Goal: Information Seeking & Learning: Find specific fact

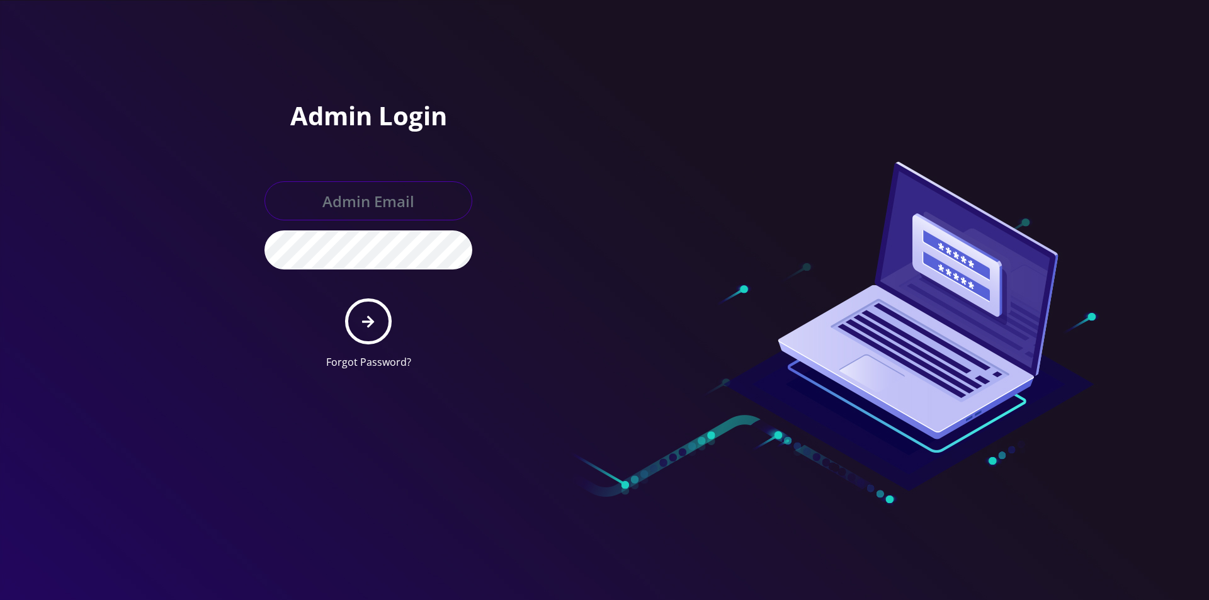
type input "master@britewireless.com"
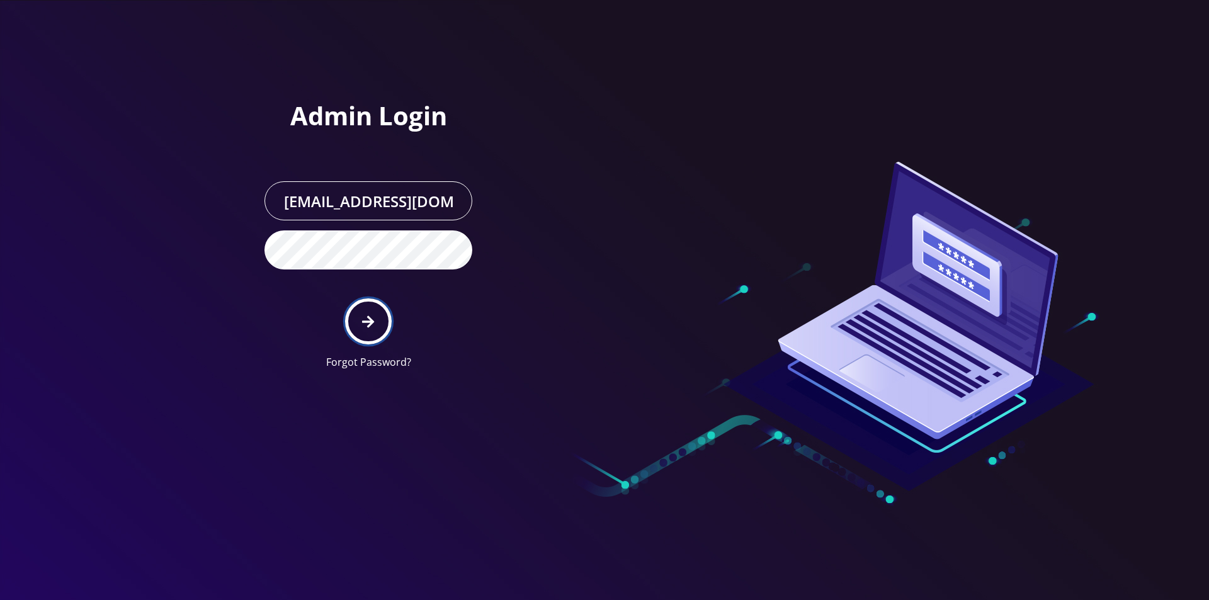
click at [369, 307] on button "submit" at bounding box center [368, 321] width 46 height 46
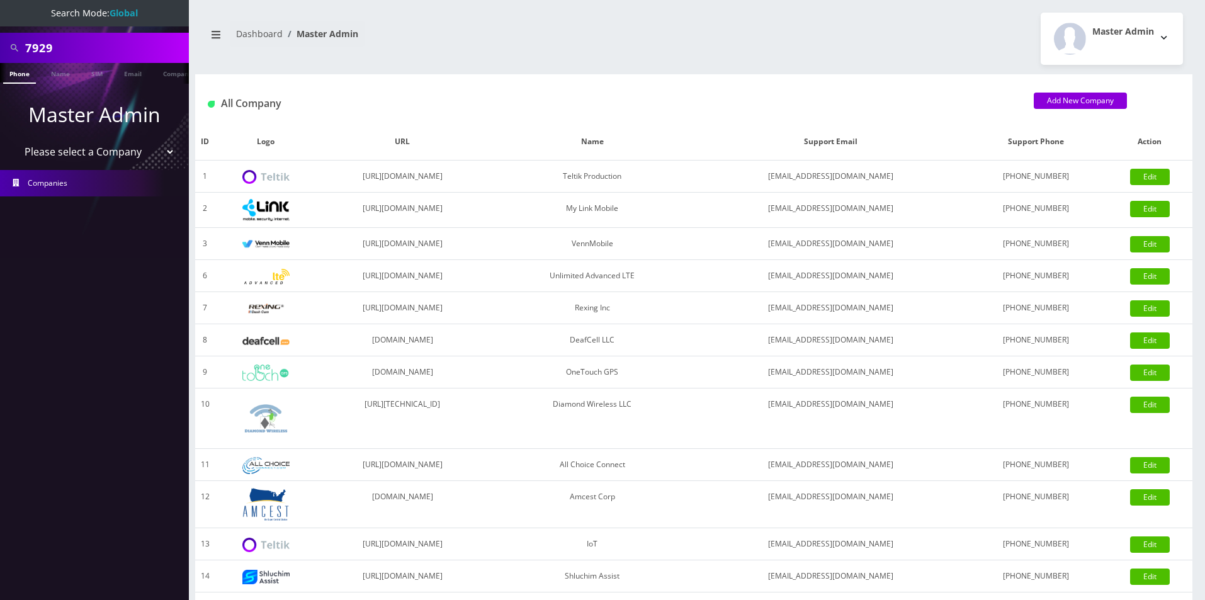
click at [120, 45] on input "7929" at bounding box center [105, 48] width 161 height 24
type input "[EMAIL_ADDRESS][DOMAIN_NAME]"
click at [94, 77] on link "SIM" at bounding box center [97, 73] width 24 height 21
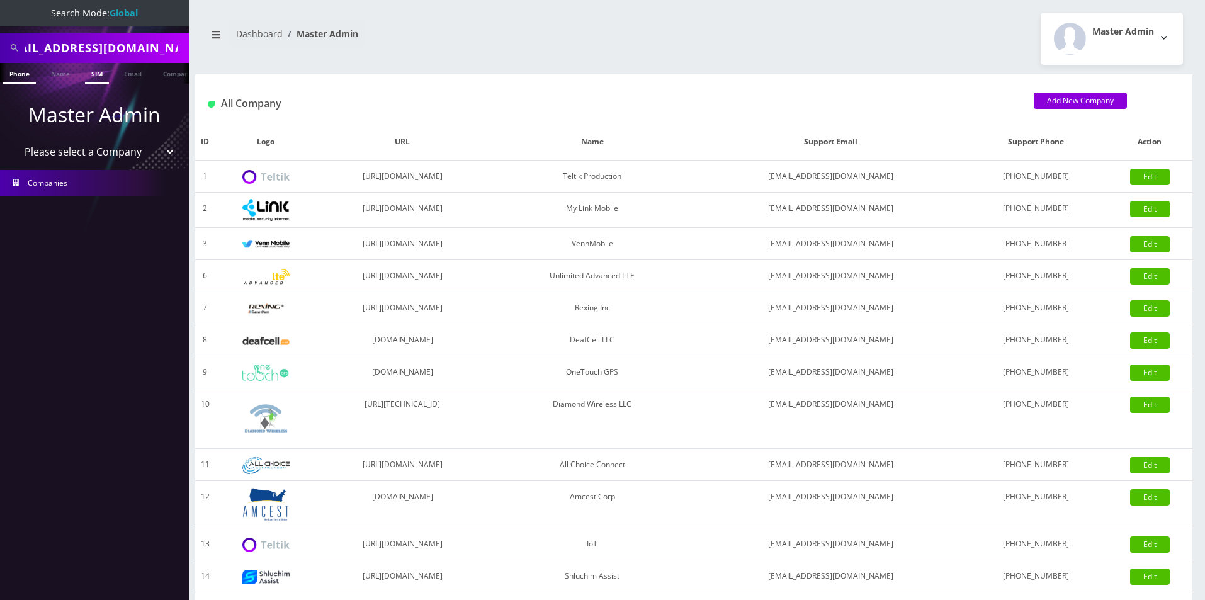
scroll to position [0, 0]
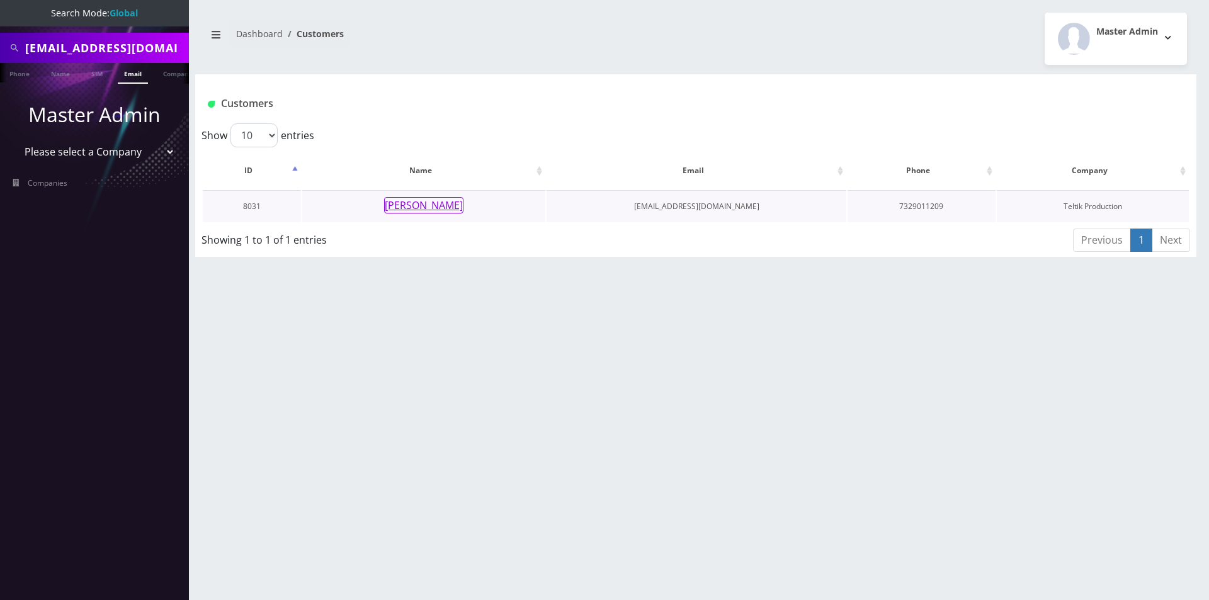
click at [412, 204] on button "[PERSON_NAME]" at bounding box center [423, 205] width 79 height 16
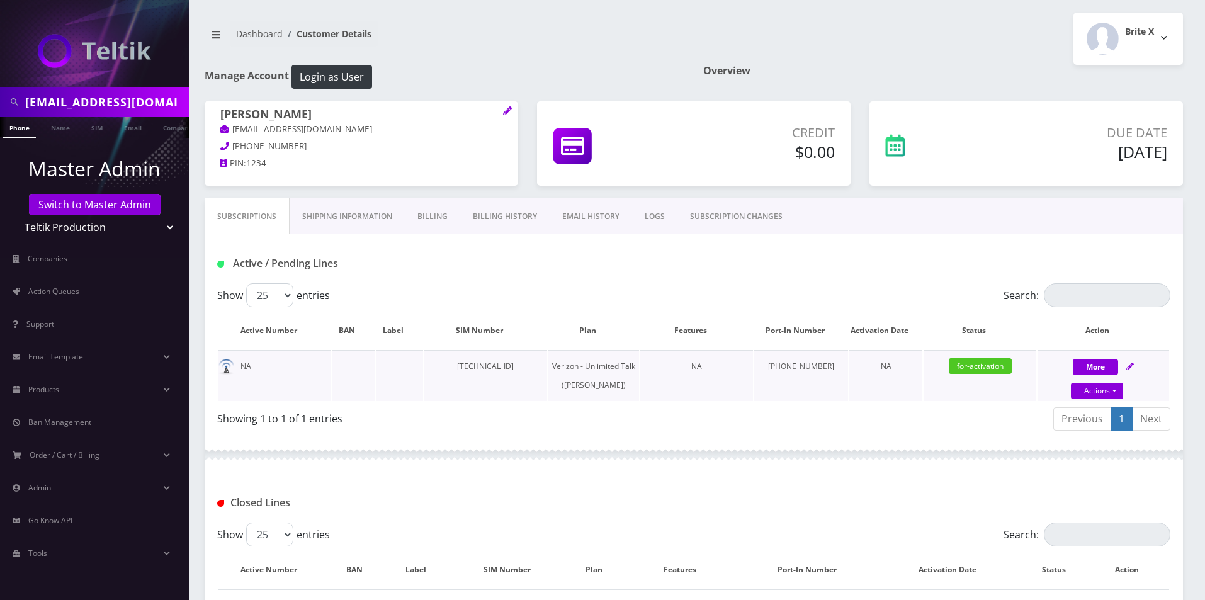
click at [533, 367] on td "[TECHNICAL_ID]" at bounding box center [485, 375] width 123 height 51
copy td "[TECHNICAL_ID]"
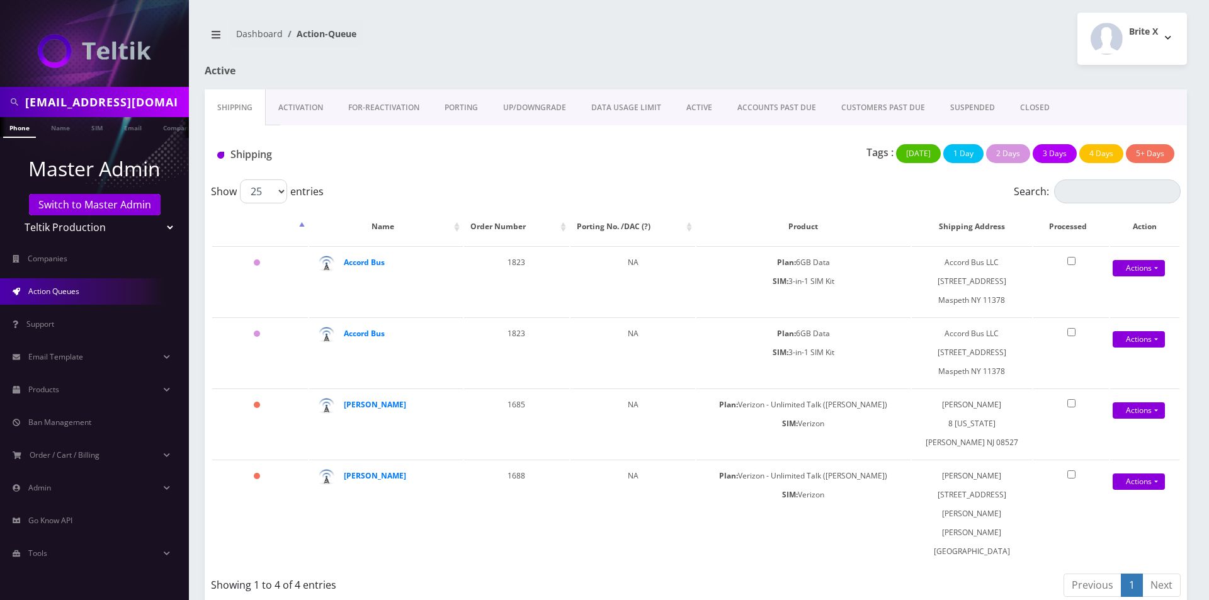
click at [454, 108] on link "PORTING" at bounding box center [461, 107] width 59 height 37
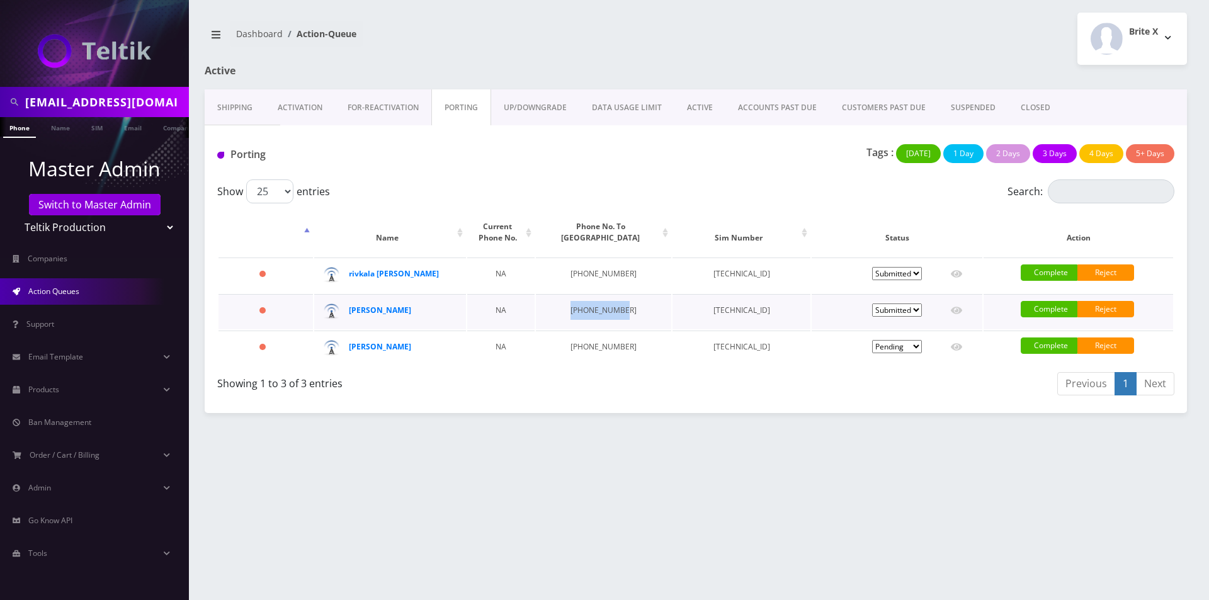
drag, startPoint x: 624, startPoint y: 308, endPoint x: 559, endPoint y: 311, distance: 65.5
click at [559, 311] on td "[PHONE_NUMBER]" at bounding box center [603, 311] width 135 height 35
copy td "[PHONE_NUMBER]"
click at [403, 311] on strong "Rivka Lieberman" at bounding box center [380, 310] width 62 height 11
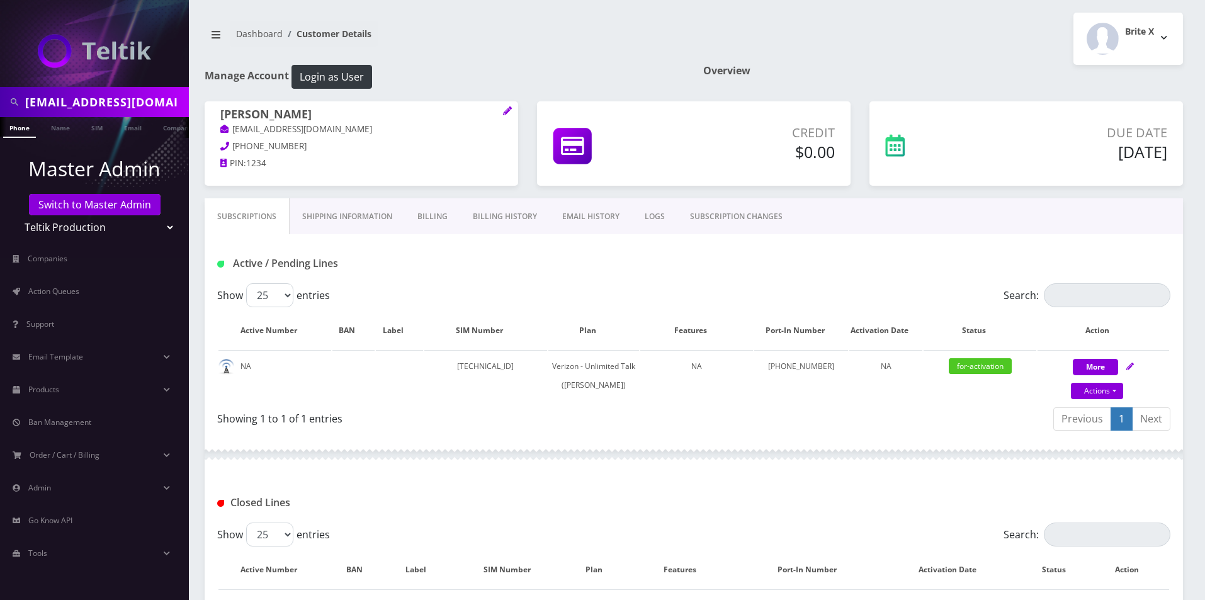
click at [507, 214] on link "Billing History" at bounding box center [504, 216] width 89 height 37
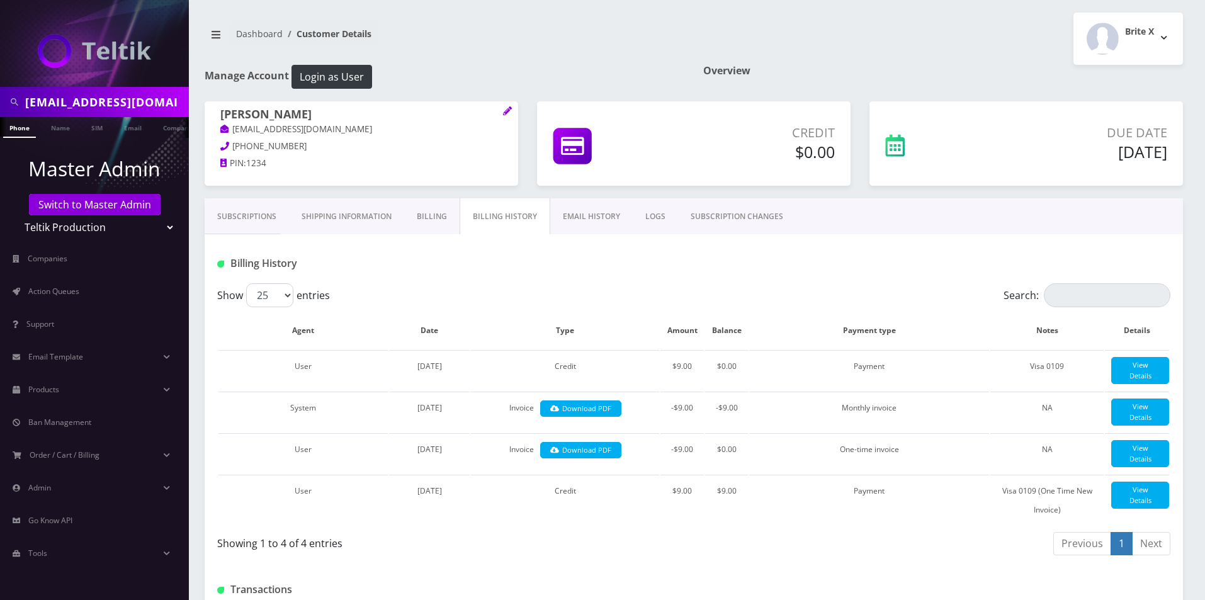
click at [264, 213] on link "Subscriptions" at bounding box center [247, 216] width 84 height 37
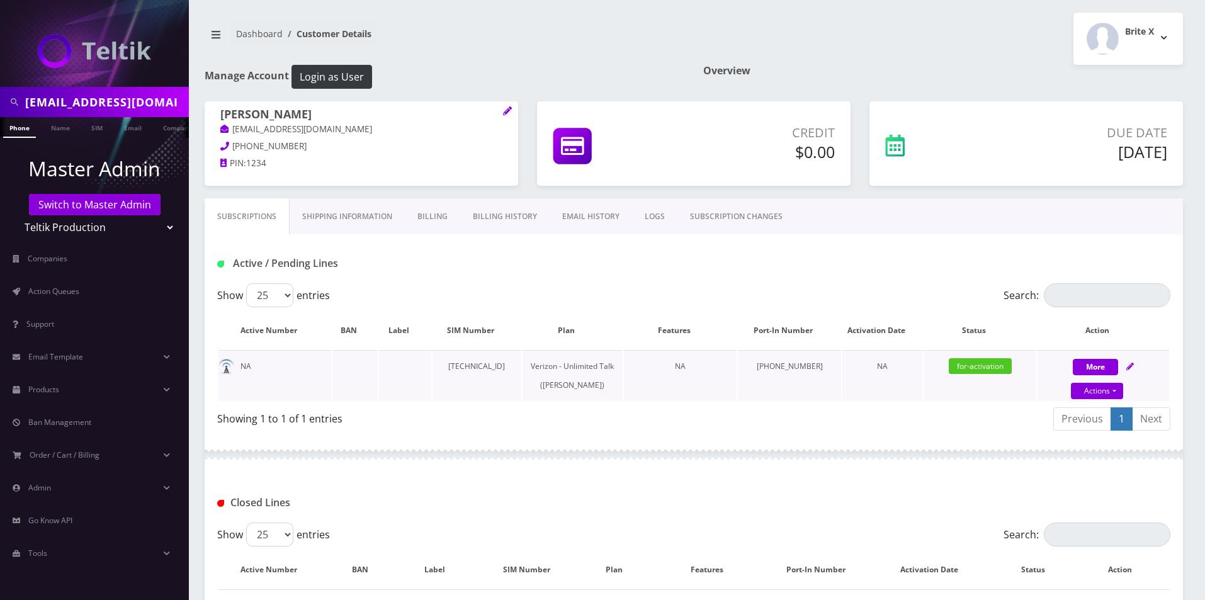
click at [521, 383] on td "89148000011798237226" at bounding box center [476, 375] width 89 height 51
click at [521, 368] on td "89148000011798237226" at bounding box center [476, 375] width 89 height 51
drag, startPoint x: 531, startPoint y: 368, endPoint x: 550, endPoint y: 354, distance: 22.5
click at [521, 368] on td "89148000011798237226" at bounding box center [476, 375] width 89 height 51
copy td "89148000011798237226"
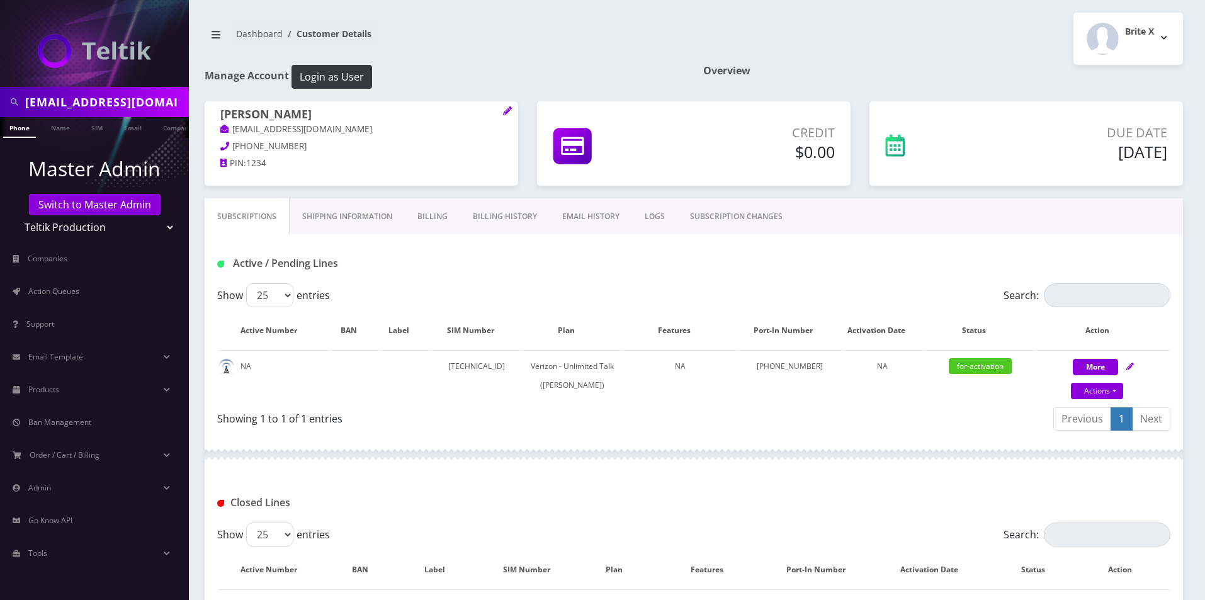
click at [497, 206] on link "Billing History" at bounding box center [504, 216] width 89 height 37
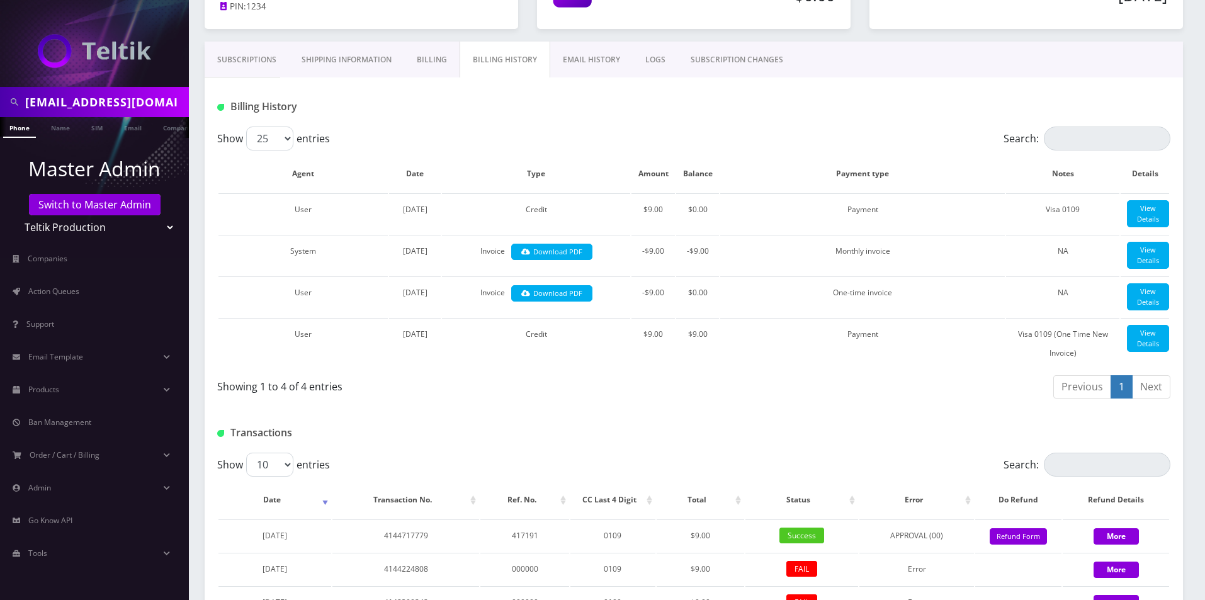
scroll to position [349, 0]
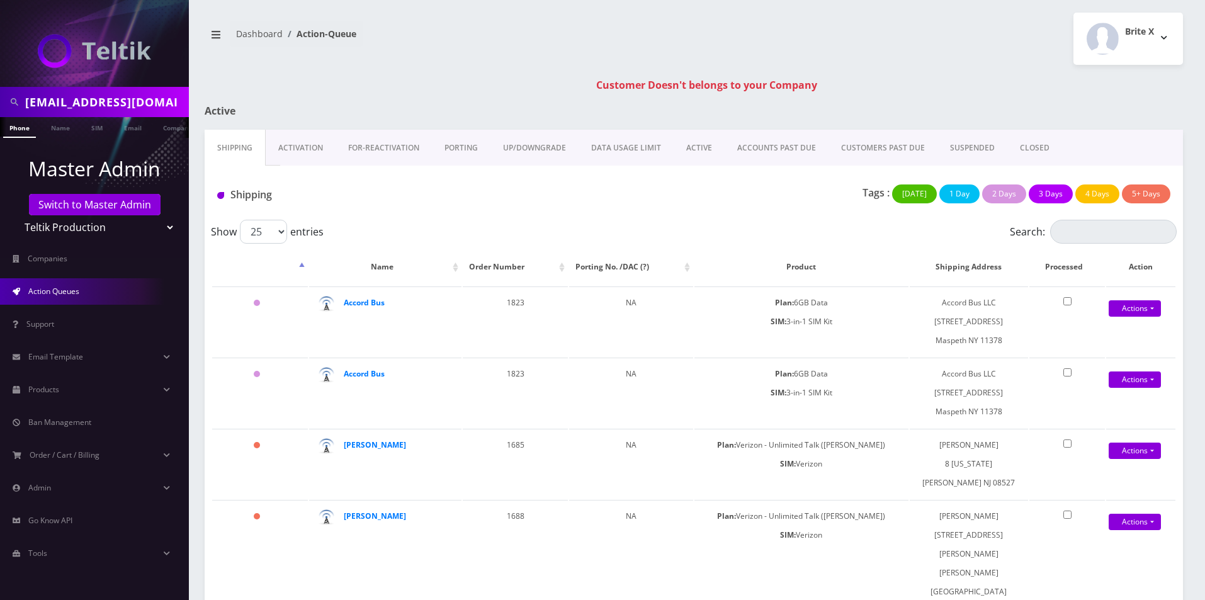
click at [80, 101] on input "[EMAIL_ADDRESS][DOMAIN_NAME]" at bounding box center [105, 102] width 161 height 24
paste input "bg@ascticket.net"
type input "bg@ascticket.net"
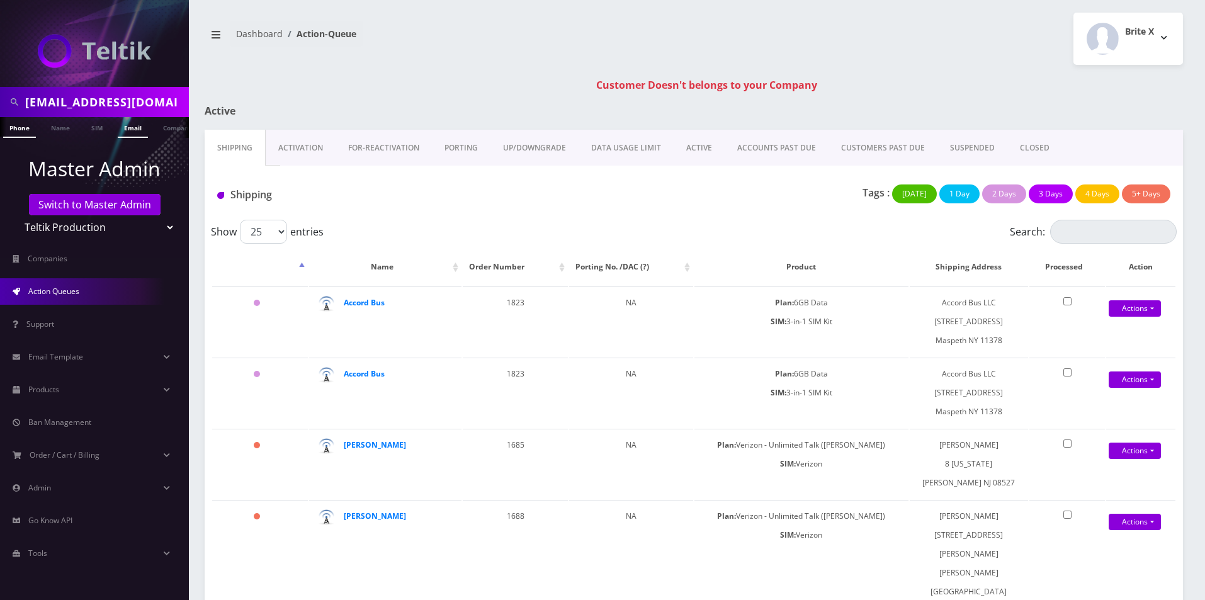
click at [123, 132] on link "Email" at bounding box center [133, 127] width 30 height 21
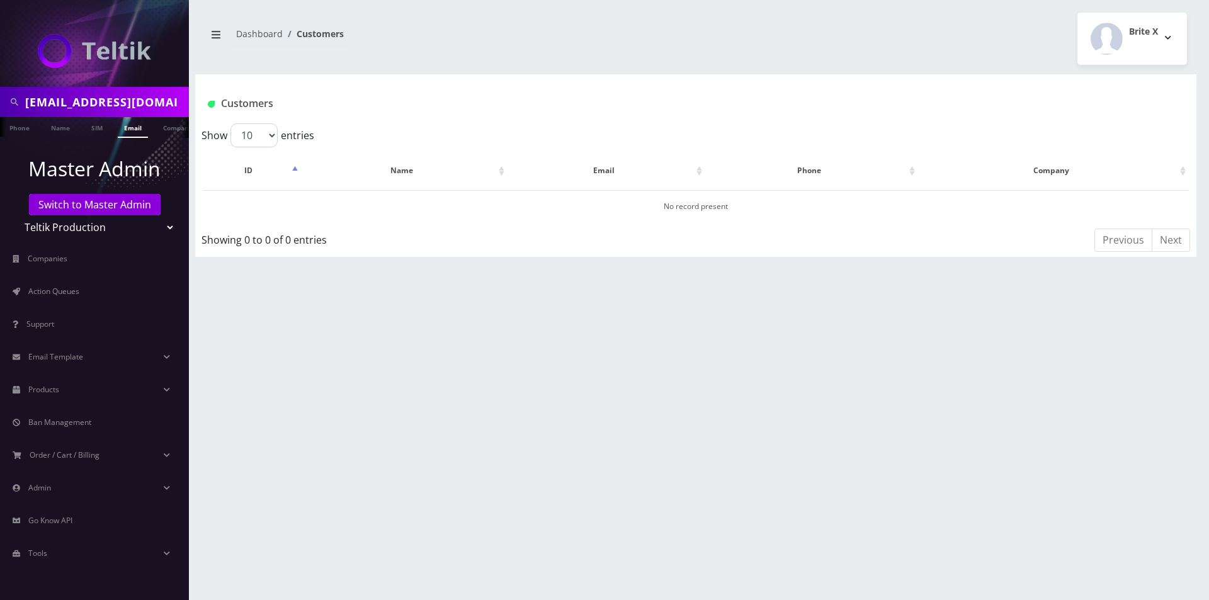
click at [195, 107] on div "Customers" at bounding box center [695, 98] width 1001 height 49
click at [165, 104] on input "[EMAIL_ADDRESS][DOMAIN_NAME]" at bounding box center [105, 102] width 161 height 24
click at [28, 102] on input "[EMAIL_ADDRESS][DOMAIN_NAME]" at bounding box center [105, 102] width 161 height 24
click at [98, 105] on input "[EMAIL_ADDRESS][DOMAIN_NAME]" at bounding box center [105, 102] width 161 height 24
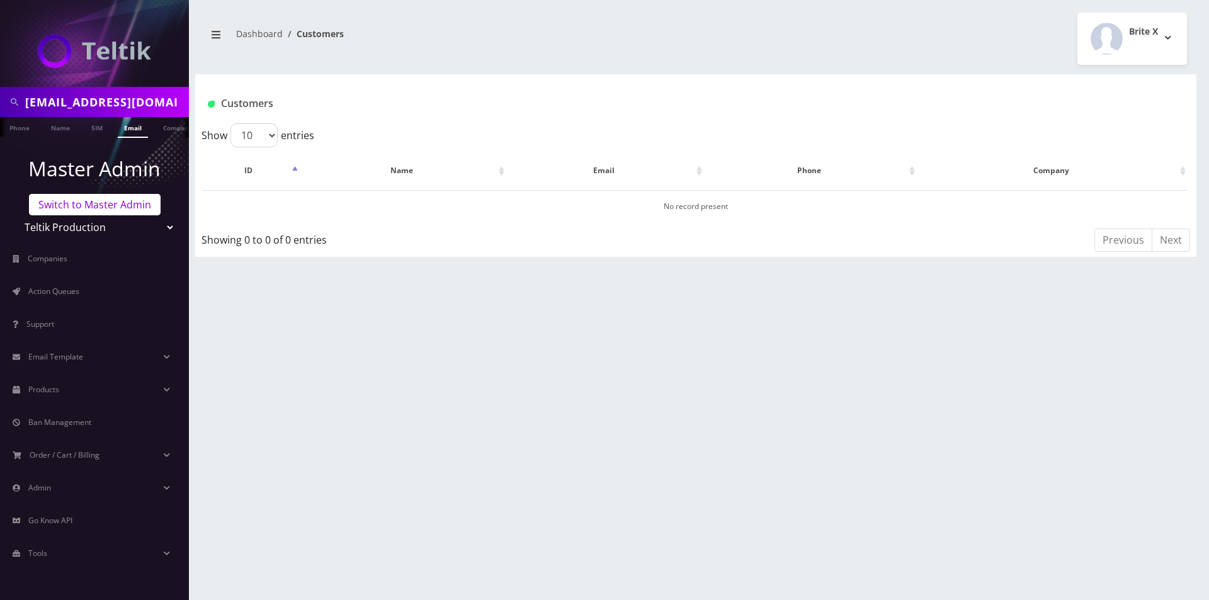
click at [84, 203] on link "Switch to Master Admin" at bounding box center [95, 204] width 132 height 21
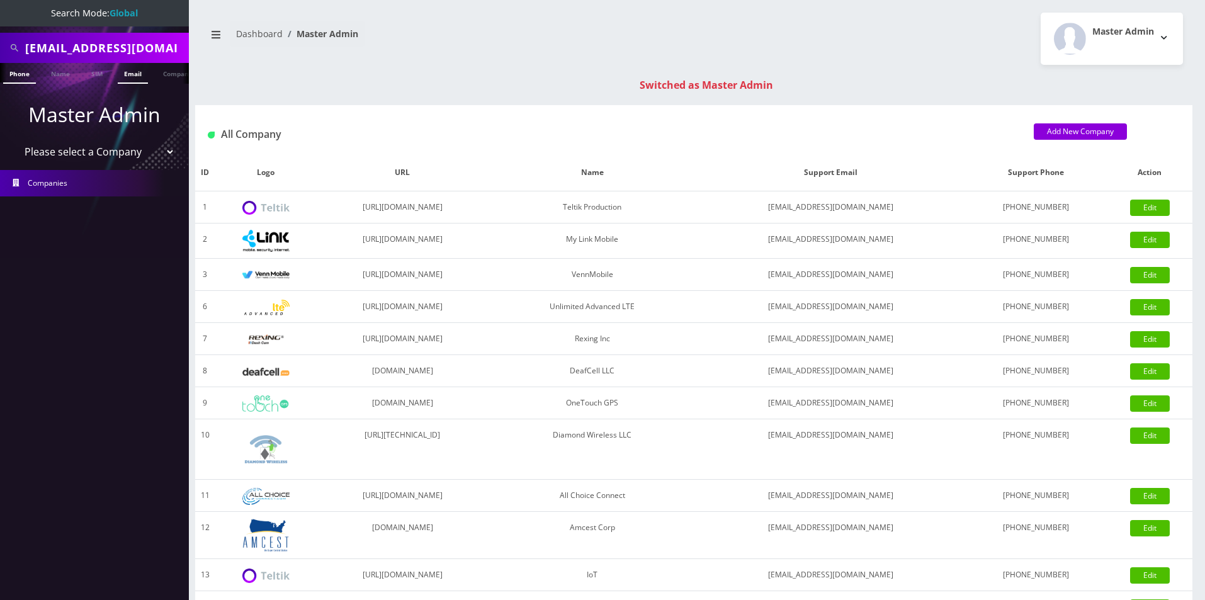
click at [135, 78] on link "Email" at bounding box center [133, 73] width 30 height 21
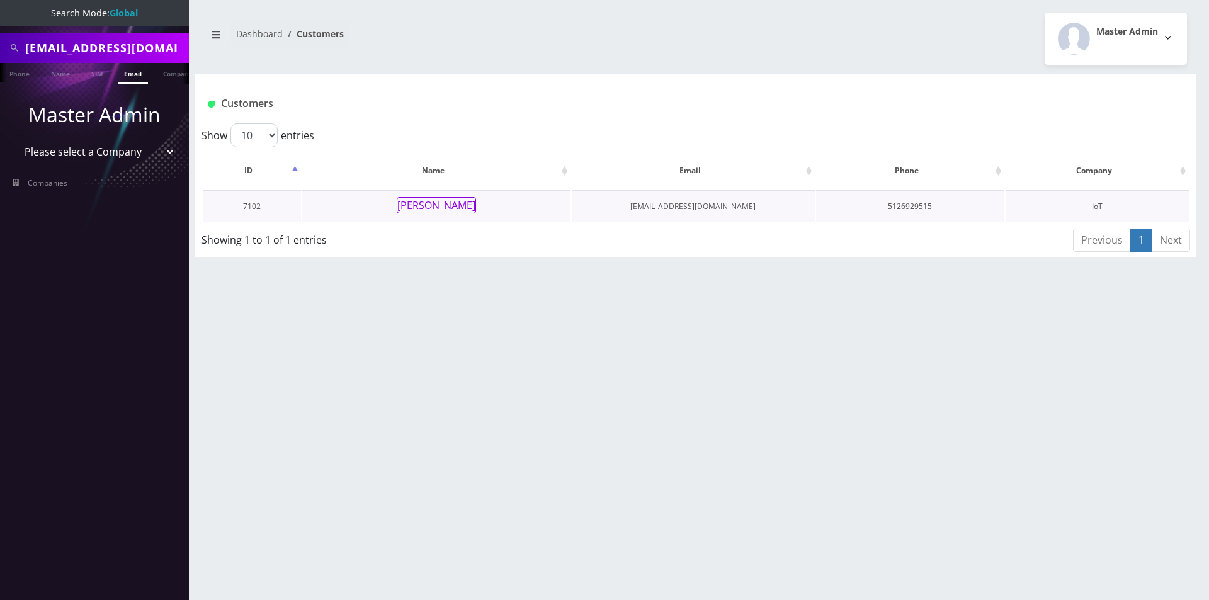
click at [441, 199] on button "Brian Gleason" at bounding box center [436, 205] width 79 height 16
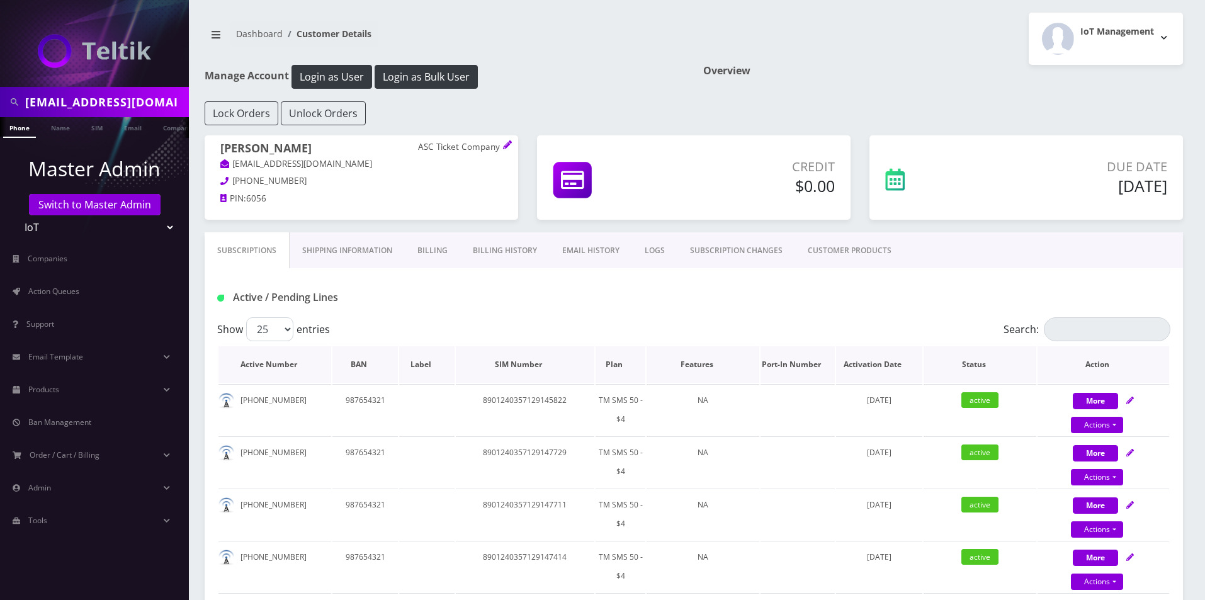
drag, startPoint x: 648, startPoint y: 358, endPoint x: 642, endPoint y: 363, distance: 7.7
click at [646, 361] on th "Features" at bounding box center [702, 364] width 113 height 37
click at [625, 366] on th "Plan" at bounding box center [620, 364] width 50 height 37
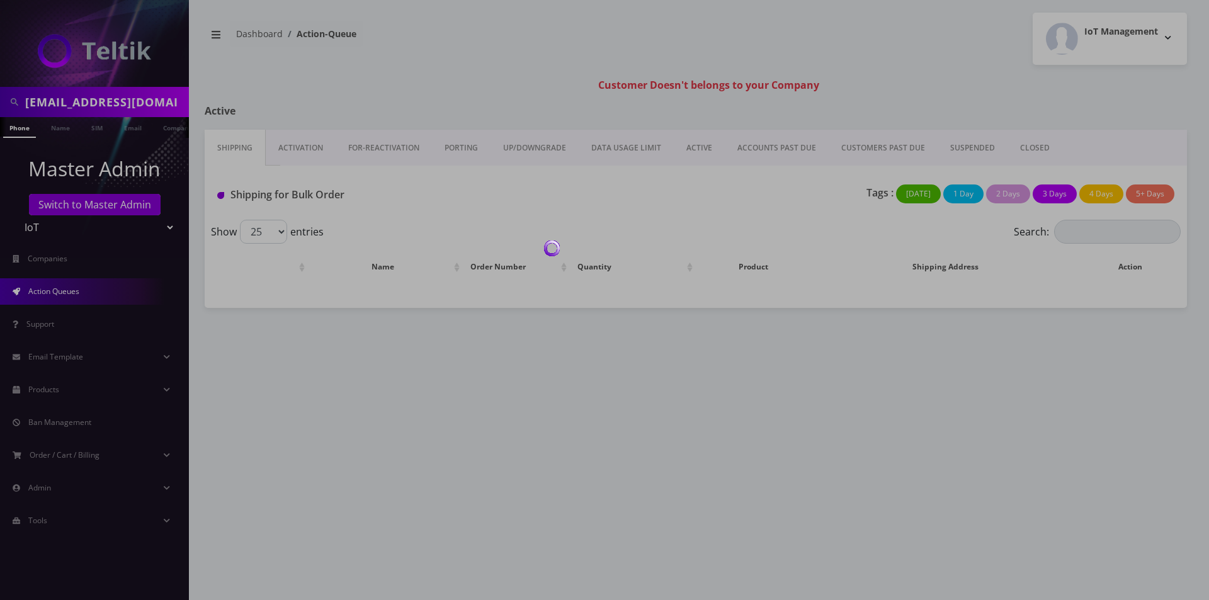
click at [69, 102] on div at bounding box center [604, 300] width 1209 height 600
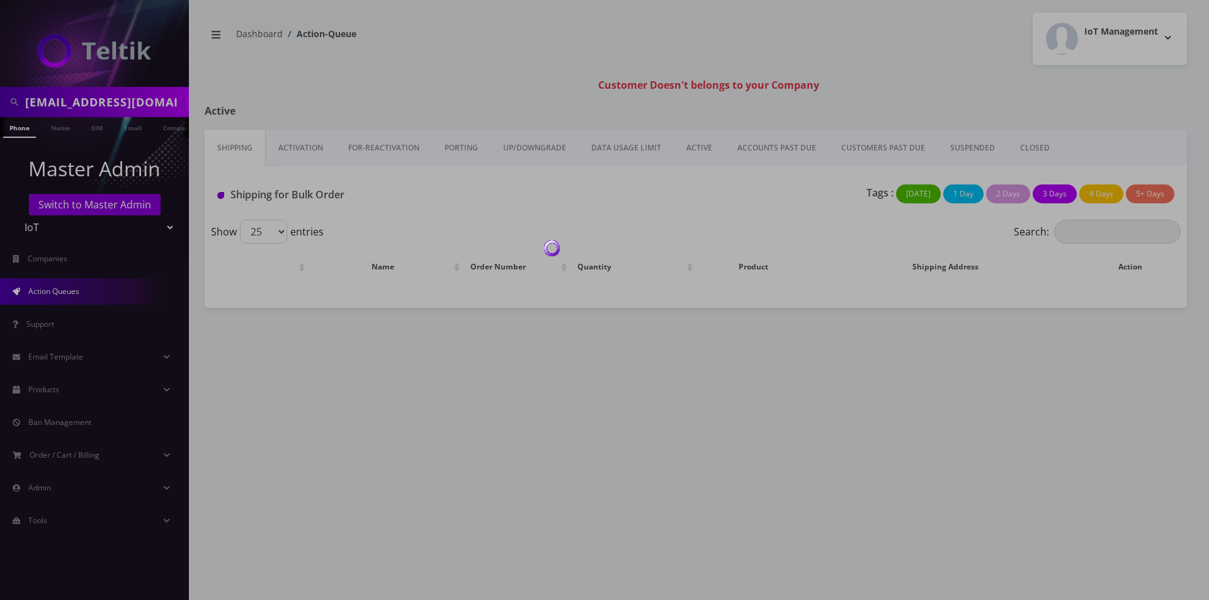
click at [69, 102] on div at bounding box center [604, 300] width 1209 height 600
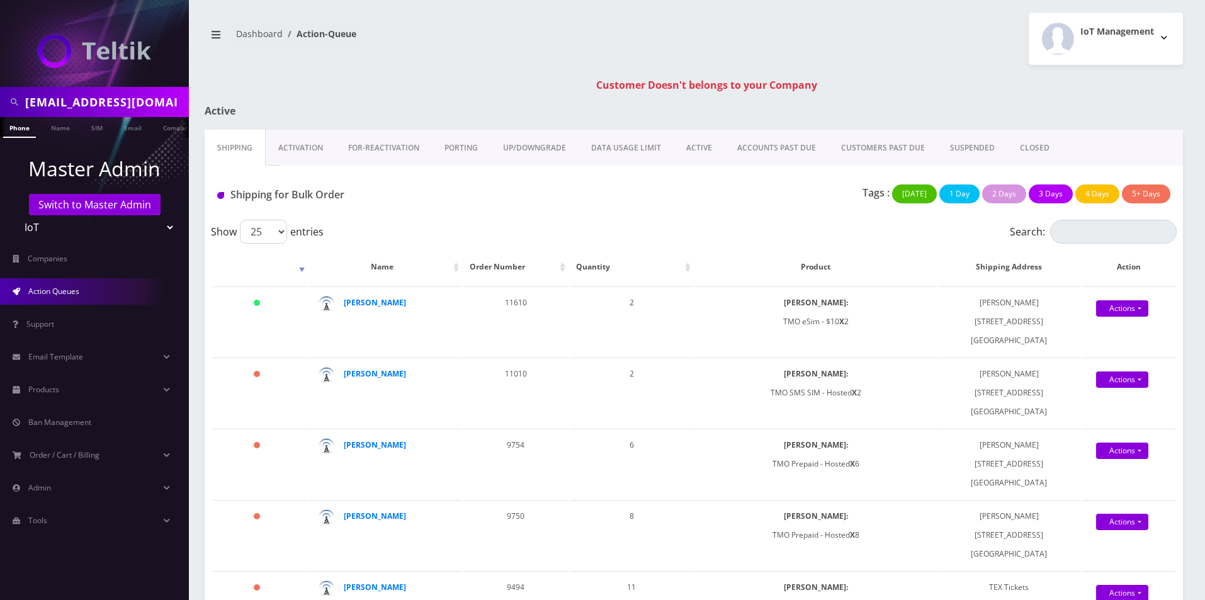
click at [69, 102] on input "[EMAIL_ADDRESS][DOMAIN_NAME]" at bounding box center [105, 102] width 161 height 24
type input "raff"
click at [53, 131] on link "Name" at bounding box center [60, 127] width 31 height 21
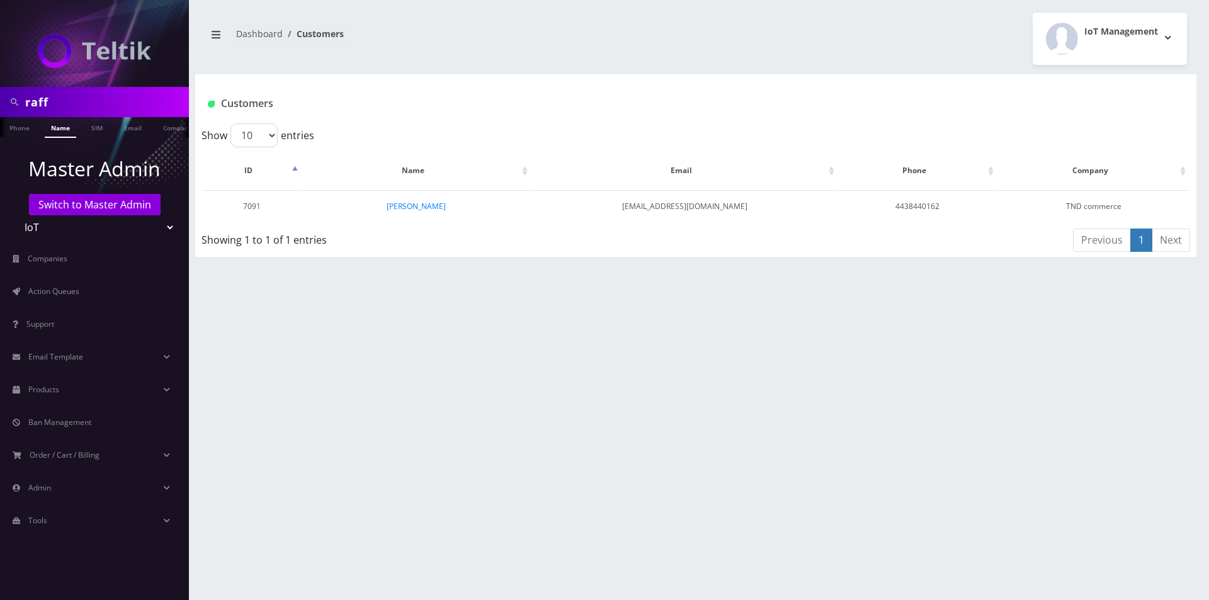
drag, startPoint x: 375, startPoint y: 203, endPoint x: 531, endPoint y: 563, distance: 392.2
click at [494, 497] on div "raff Phone Name SIM Email Company Customer Dashboard Customers IoT Management" at bounding box center [696, 300] width 1026 height 600
drag, startPoint x: 667, startPoint y: 288, endPoint x: 689, endPoint y: 270, distance: 28.6
click at [667, 289] on div "raff Phone Name SIM Email Company Customer Dashboard Customers IoT Management" at bounding box center [696, 300] width 1026 height 600
copy td "[EMAIL_ADDRESS][DOMAIN_NAME]"
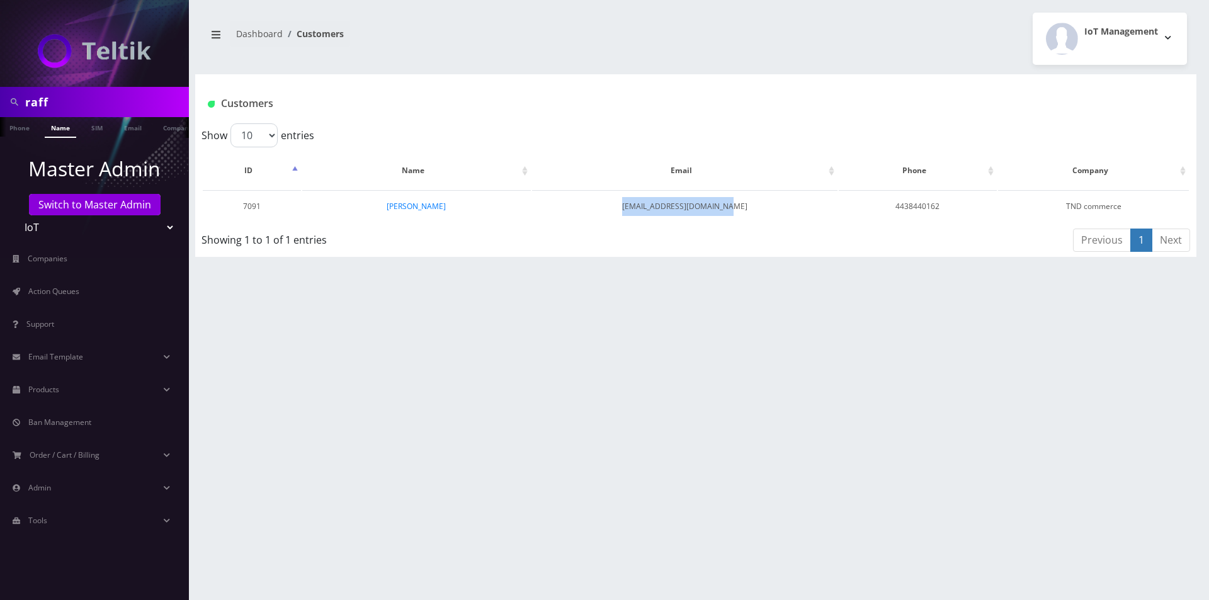
drag, startPoint x: 701, startPoint y: 206, endPoint x: 636, endPoint y: 420, distance: 223.0
click at [635, 268] on div "raff Phone Name SIM Email Company Customer Dashboard Customers IoT Management" at bounding box center [696, 300] width 1026 height 600
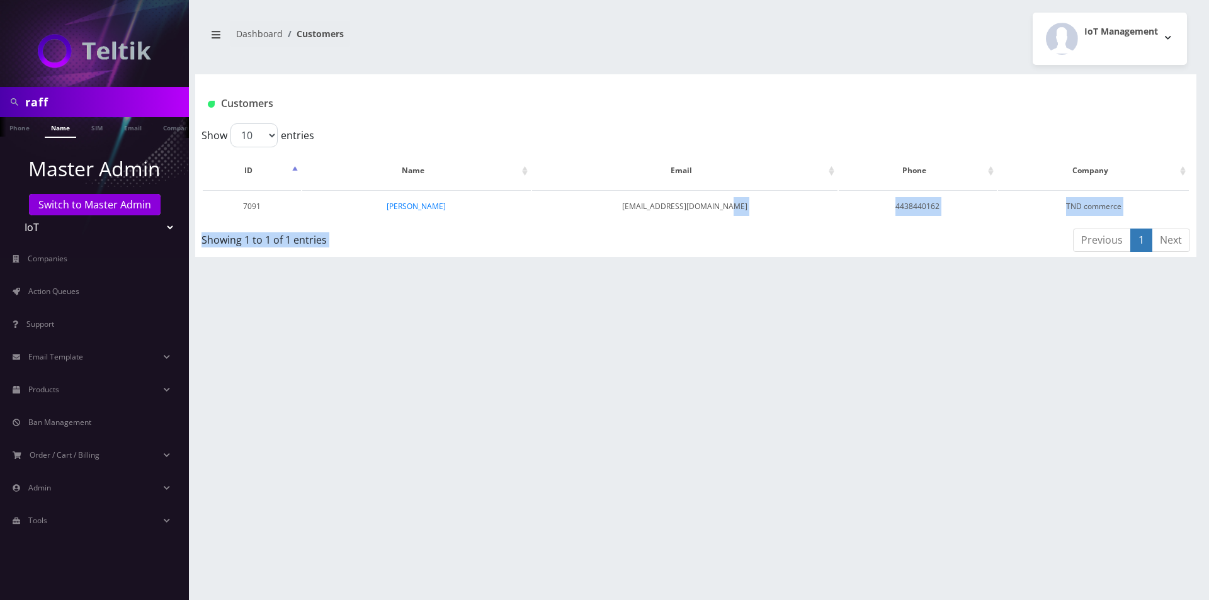
click at [636, 422] on div "raff Phone Name SIM Email Company Customer Dashboard Customers IoT Management" at bounding box center [696, 300] width 1026 height 600
click at [821, 76] on div "Customers" at bounding box center [695, 98] width 1001 height 49
